Goal: Task Accomplishment & Management: Manage account settings

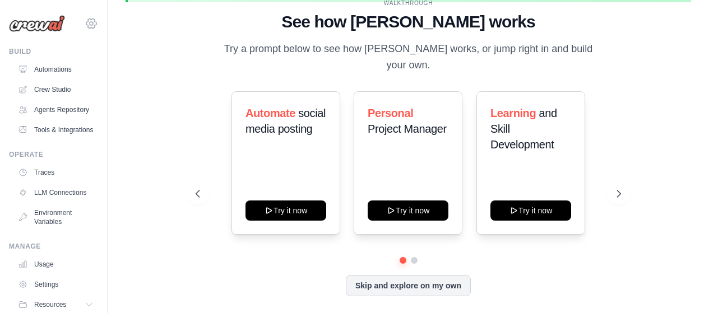
click at [85, 26] on icon at bounding box center [91, 23] width 13 height 13
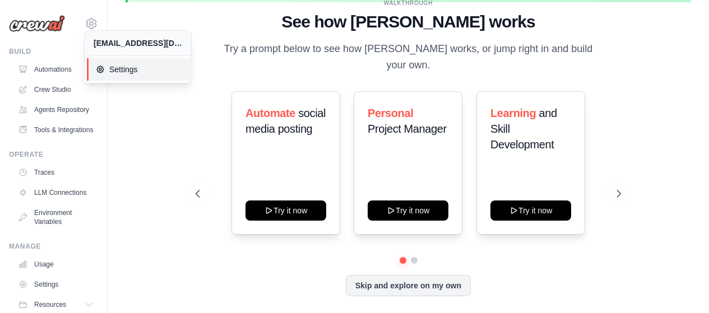
click at [125, 68] on span "Settings" at bounding box center [140, 69] width 89 height 11
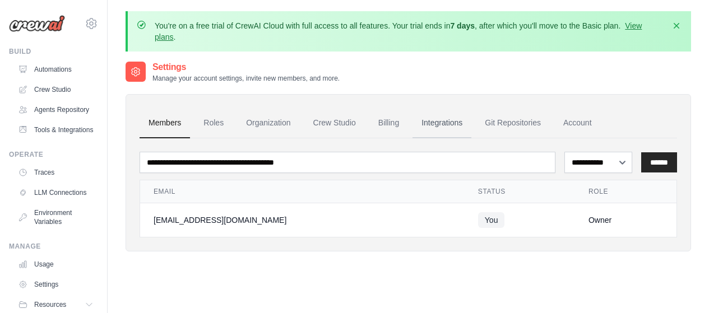
click at [454, 124] on link "Integrations" at bounding box center [441, 123] width 59 height 30
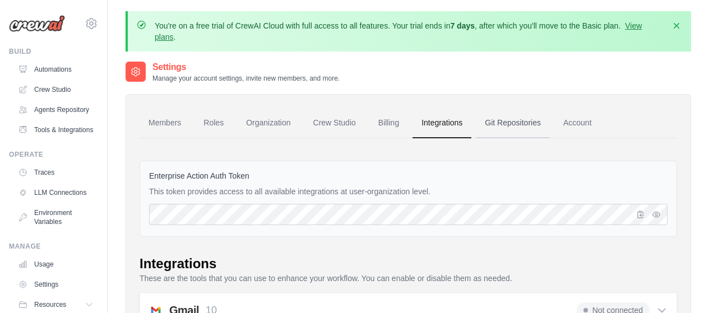
click at [520, 127] on link "Git Repositories" at bounding box center [513, 123] width 74 height 30
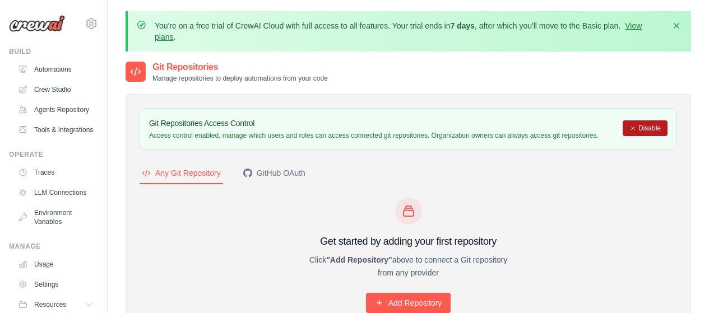
click at [638, 126] on button "Disable" at bounding box center [644, 128] width 45 height 16
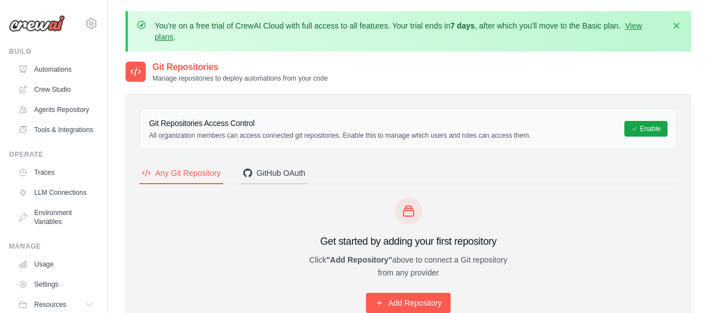
click at [293, 175] on div "GitHub OAuth" at bounding box center [274, 172] width 62 height 11
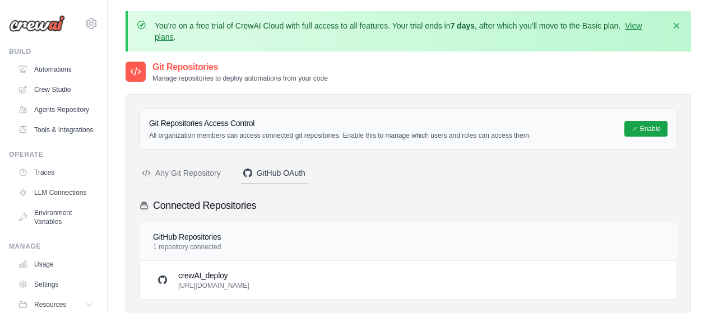
scroll to position [72, 0]
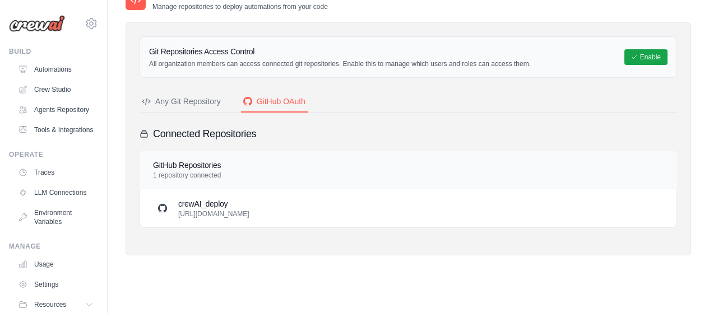
click at [249, 212] on p "[URL][DOMAIN_NAME]" at bounding box center [213, 214] width 71 height 9
click at [338, 206] on div "crewAI_deploy https://github.com/ldferreiraldf-afk/crewAI_deploy.git" at bounding box center [407, 208] width 509 height 20
click at [249, 206] on h3 "crewAI_deploy" at bounding box center [213, 203] width 71 height 11
click at [188, 150] on div "Connected Repositories GitHub Repositories 1 repository connected crewAI_deploy…" at bounding box center [407, 177] width 537 height 102
click at [185, 171] on div "GitHub Repositories 1 repository connected" at bounding box center [187, 170] width 68 height 20
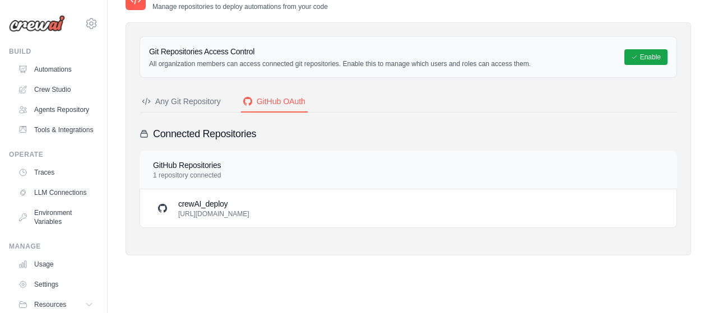
click at [196, 130] on h3 "Connected Repositories" at bounding box center [204, 134] width 103 height 16
click at [198, 97] on div "Any Git Repository" at bounding box center [181, 101] width 79 height 11
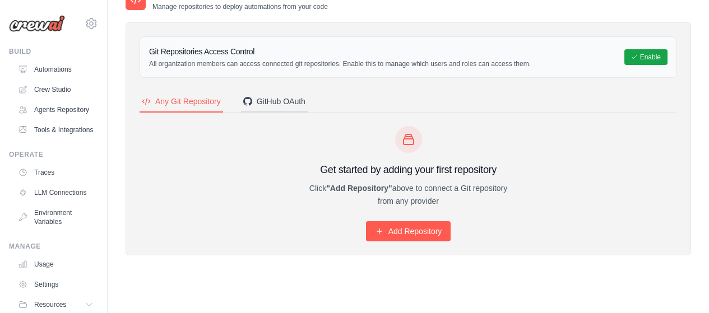
click at [254, 96] on div "GitHub OAuth" at bounding box center [274, 101] width 62 height 11
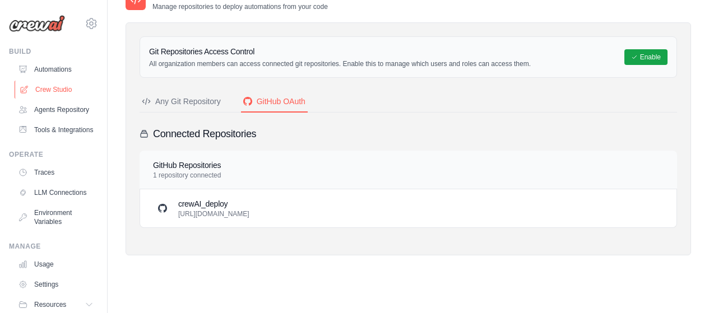
click at [64, 92] on link "Crew Studio" at bounding box center [57, 90] width 85 height 18
